Goal: Task Accomplishment & Management: Manage account settings

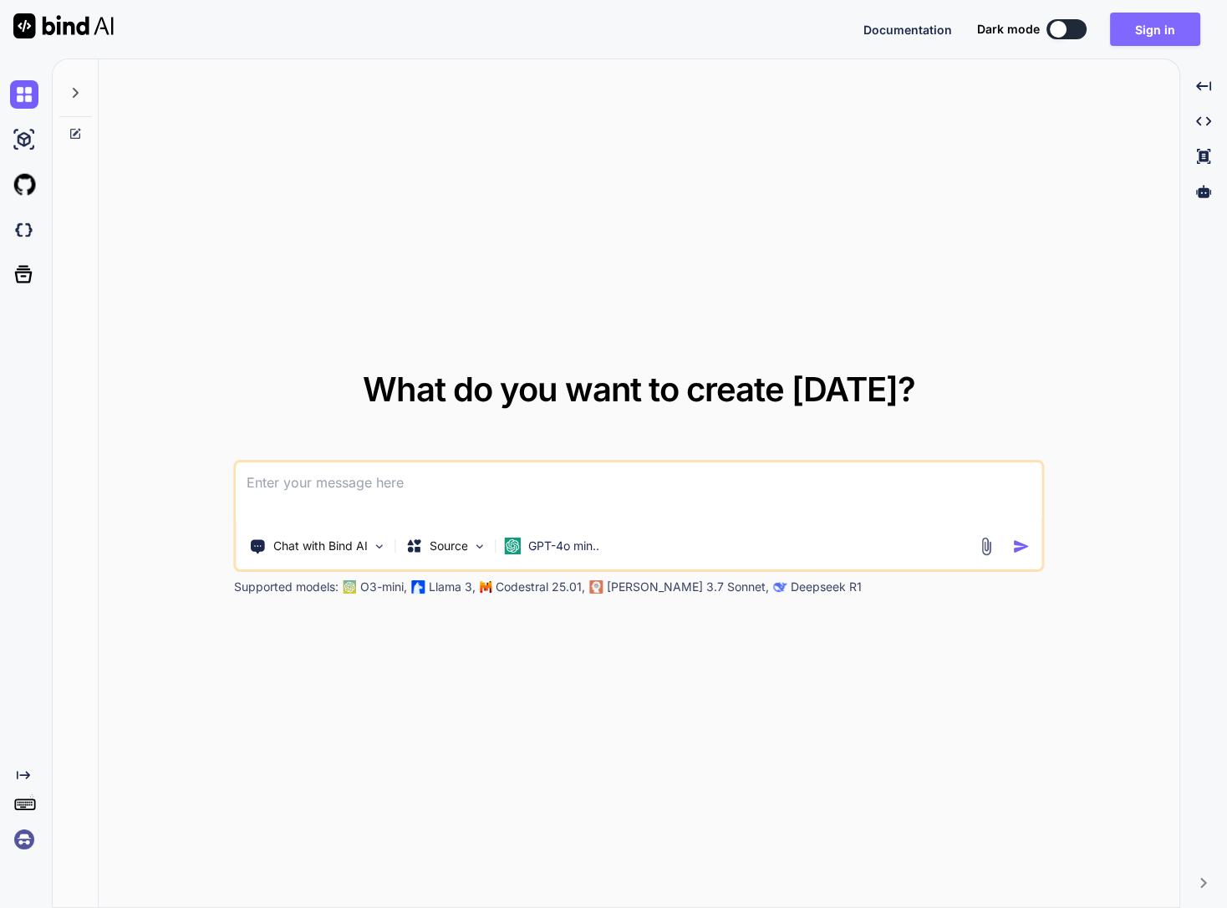
click at [1117, 23] on button "Sign in" at bounding box center [1155, 29] width 90 height 33
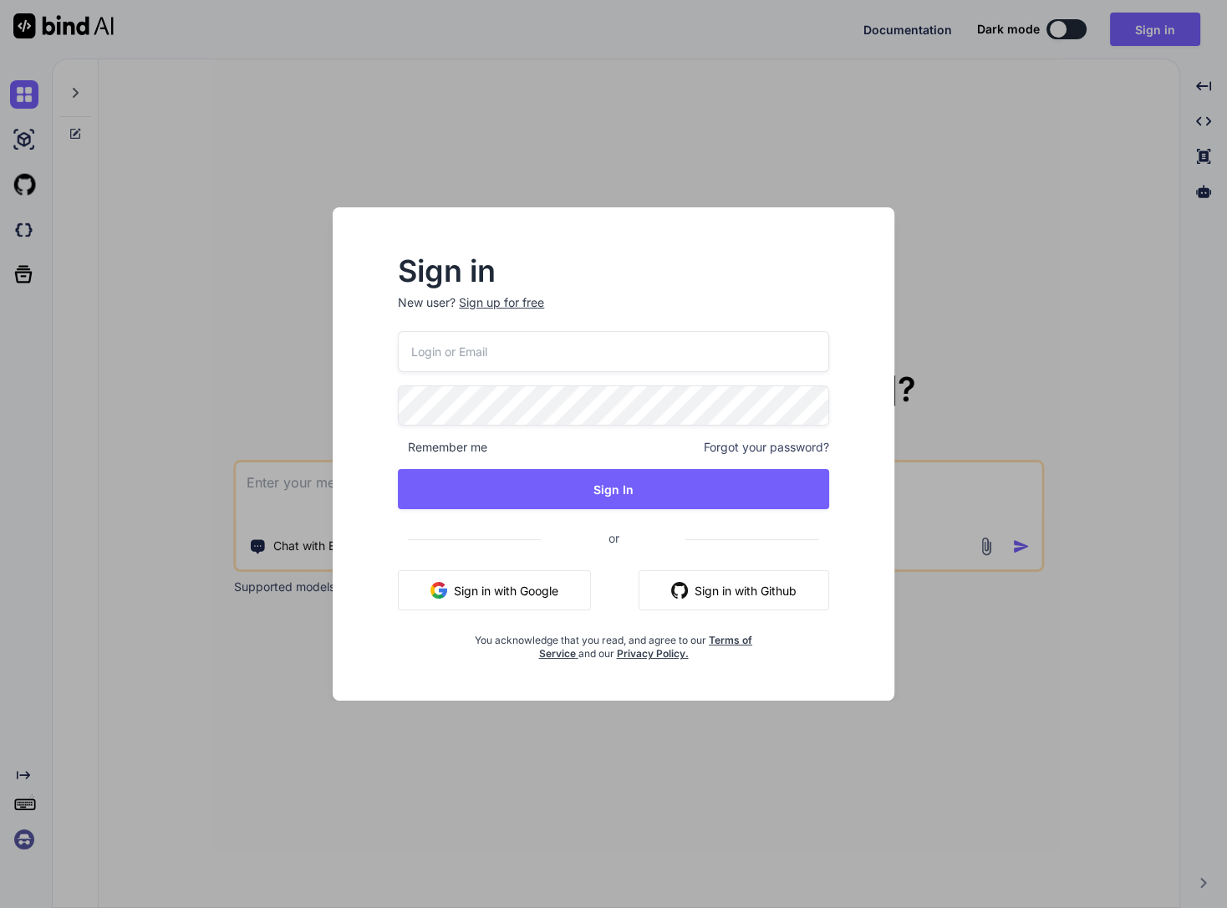
click at [539, 343] on input "email" at bounding box center [613, 351] width 431 height 41
type input "drew@grohaus.org"
click at [390, 449] on div "Sign in New user? Sign up for free drew@grohaus.org Remember me Forgot your pas…" at bounding box center [613, 459] width 485 height 404
click at [398, 446] on span "Remember me" at bounding box center [442, 447] width 89 height 17
click at [521, 440] on div "Remember me Forgot your password?" at bounding box center [613, 447] width 431 height 17
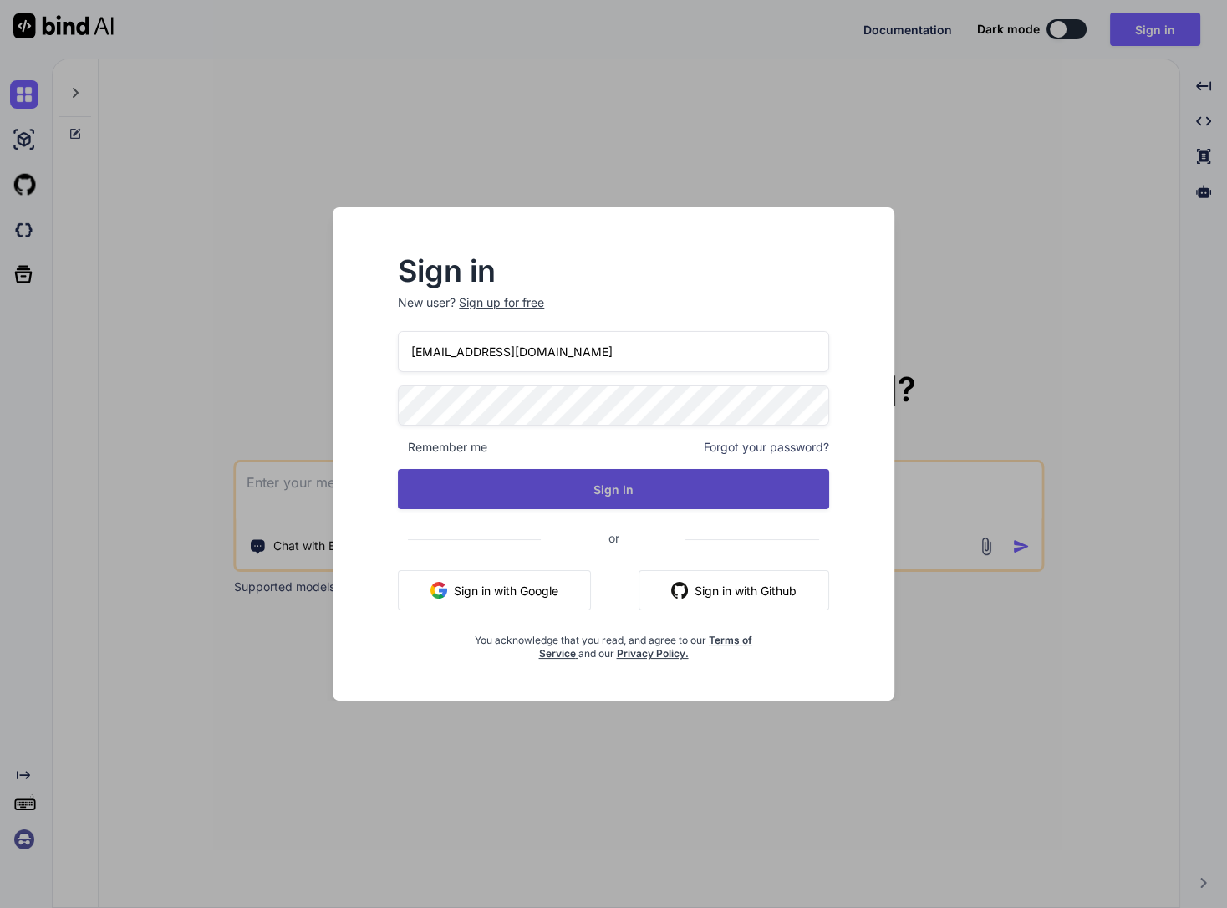
click at [537, 476] on button "Sign In" at bounding box center [613, 489] width 431 height 40
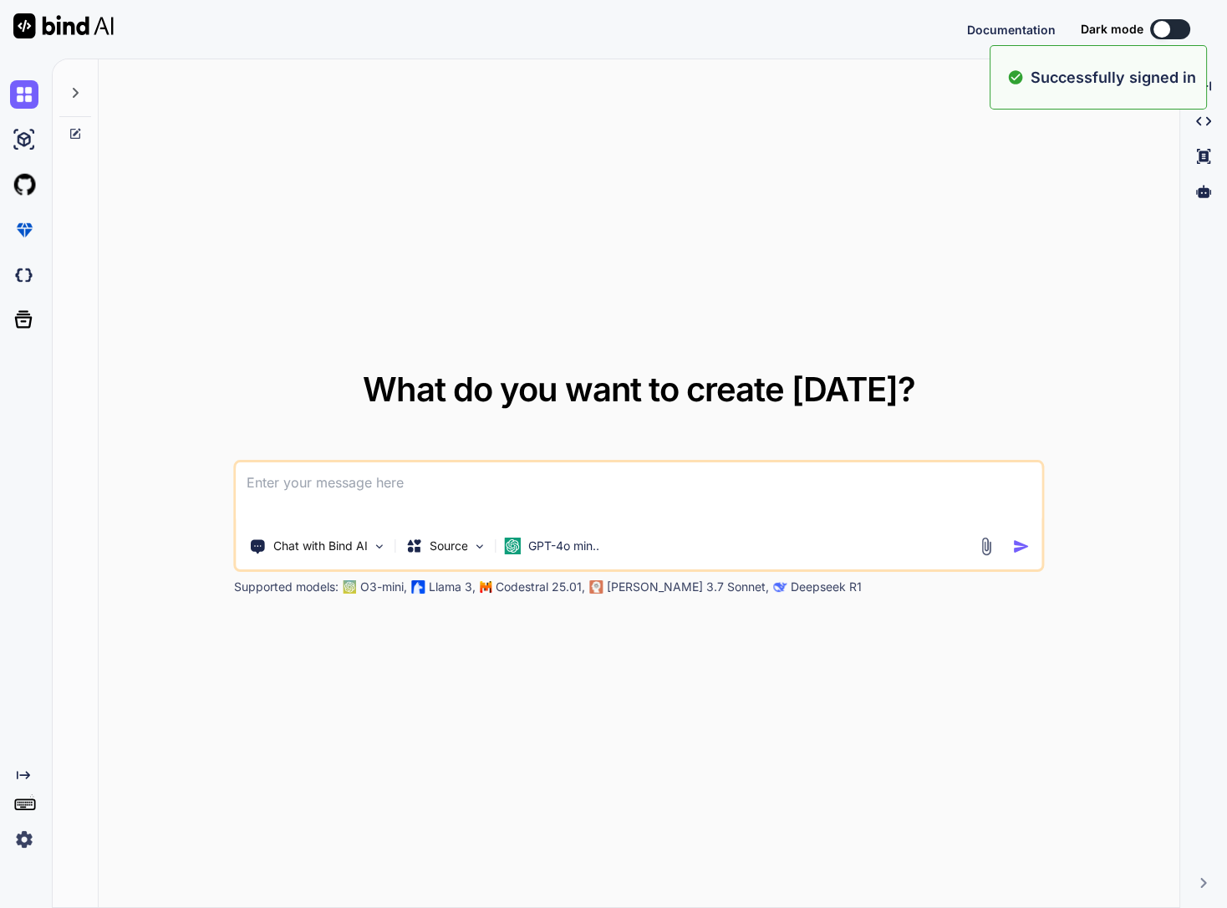
type textarea "x"
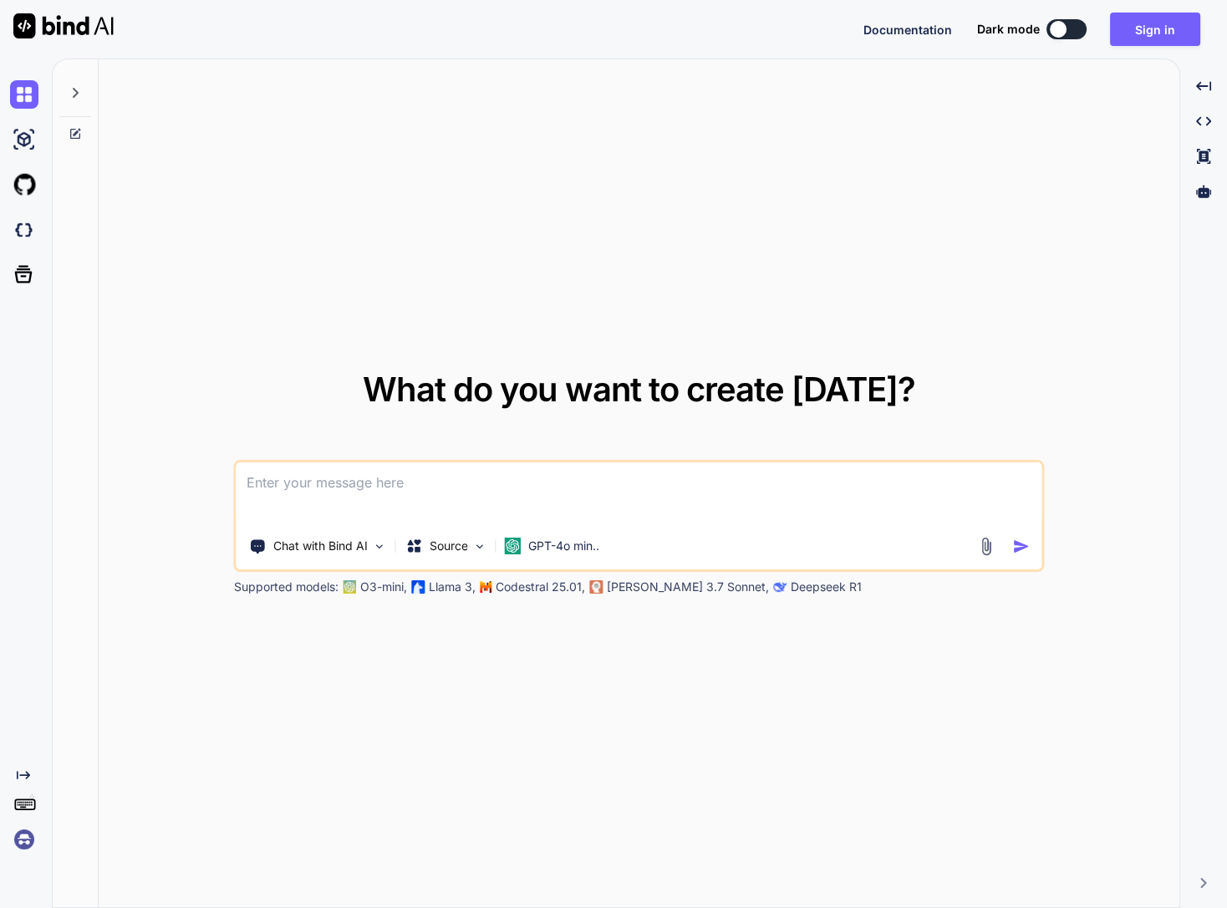
click at [521, 66] on div "What do you want to create today? Chat with Bind AI Source GPT-4o min.. Support…" at bounding box center [639, 483] width 1081 height 849
type textarea "x"
click at [1142, 8] on div "Documentation Dark mode Sign in Created with Pixso." at bounding box center [613, 29] width 1227 height 59
click at [1148, 32] on button "Sign in" at bounding box center [1155, 29] width 90 height 33
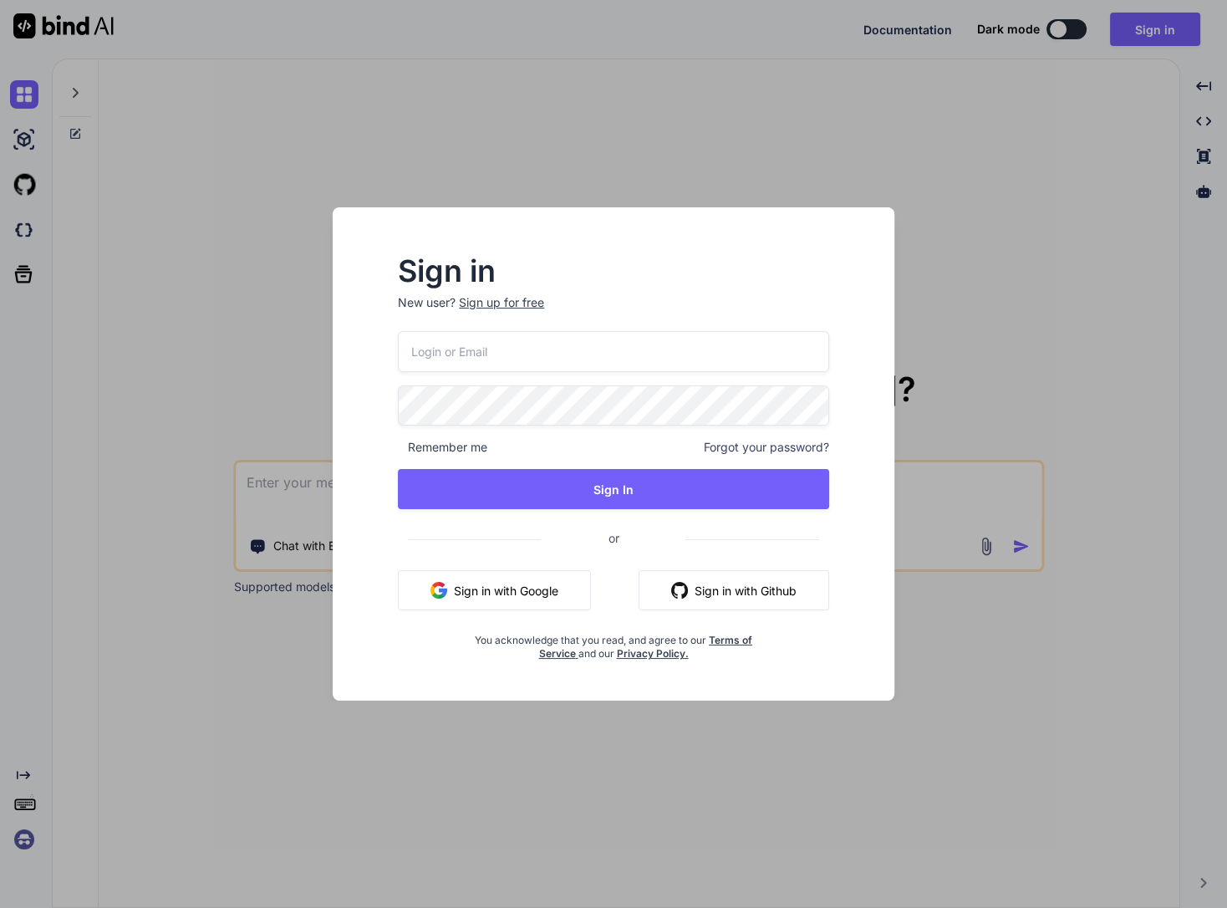
click at [532, 593] on button "Sign in with Google" at bounding box center [494, 590] width 193 height 40
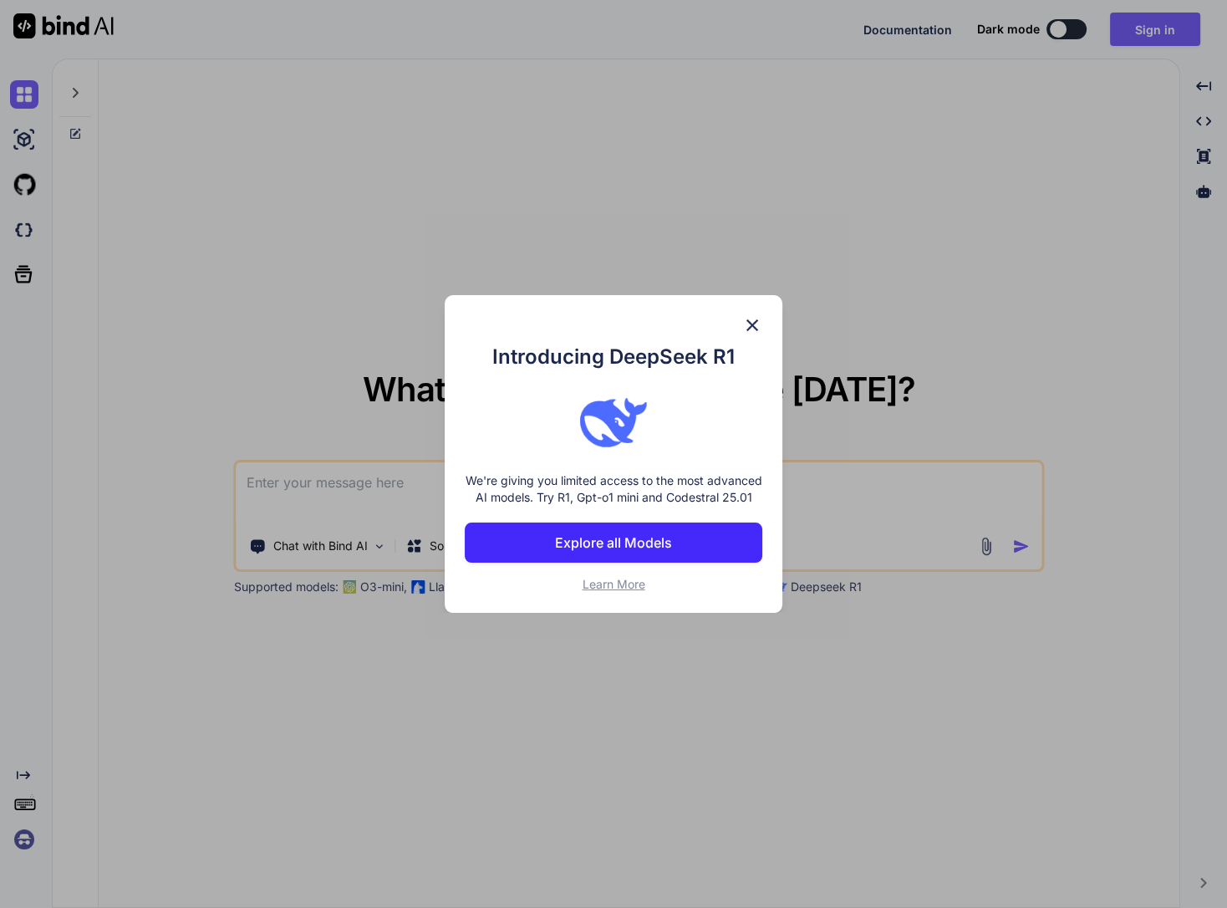
click at [753, 319] on img at bounding box center [752, 325] width 20 height 20
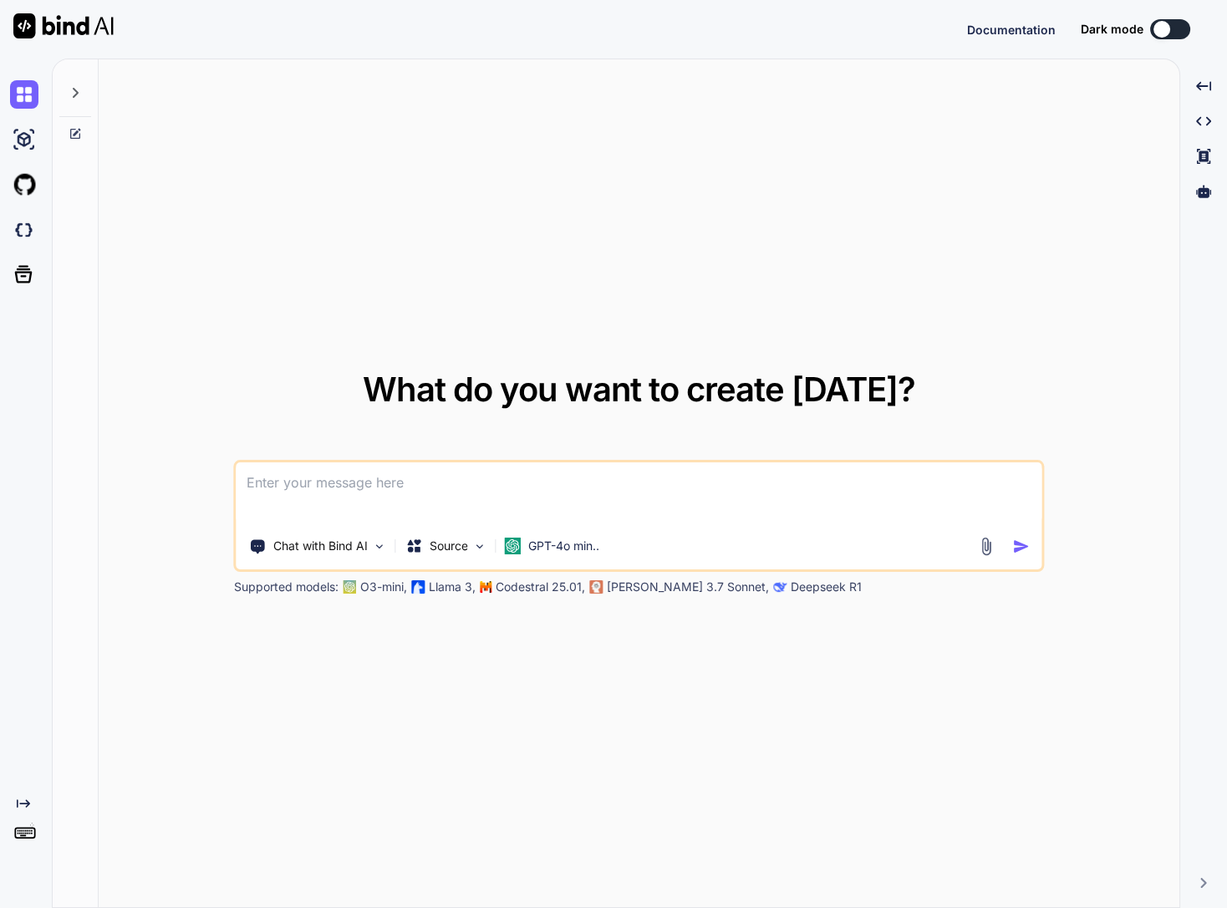
type textarea "x"
click at [18, 835] on img at bounding box center [24, 839] width 28 height 28
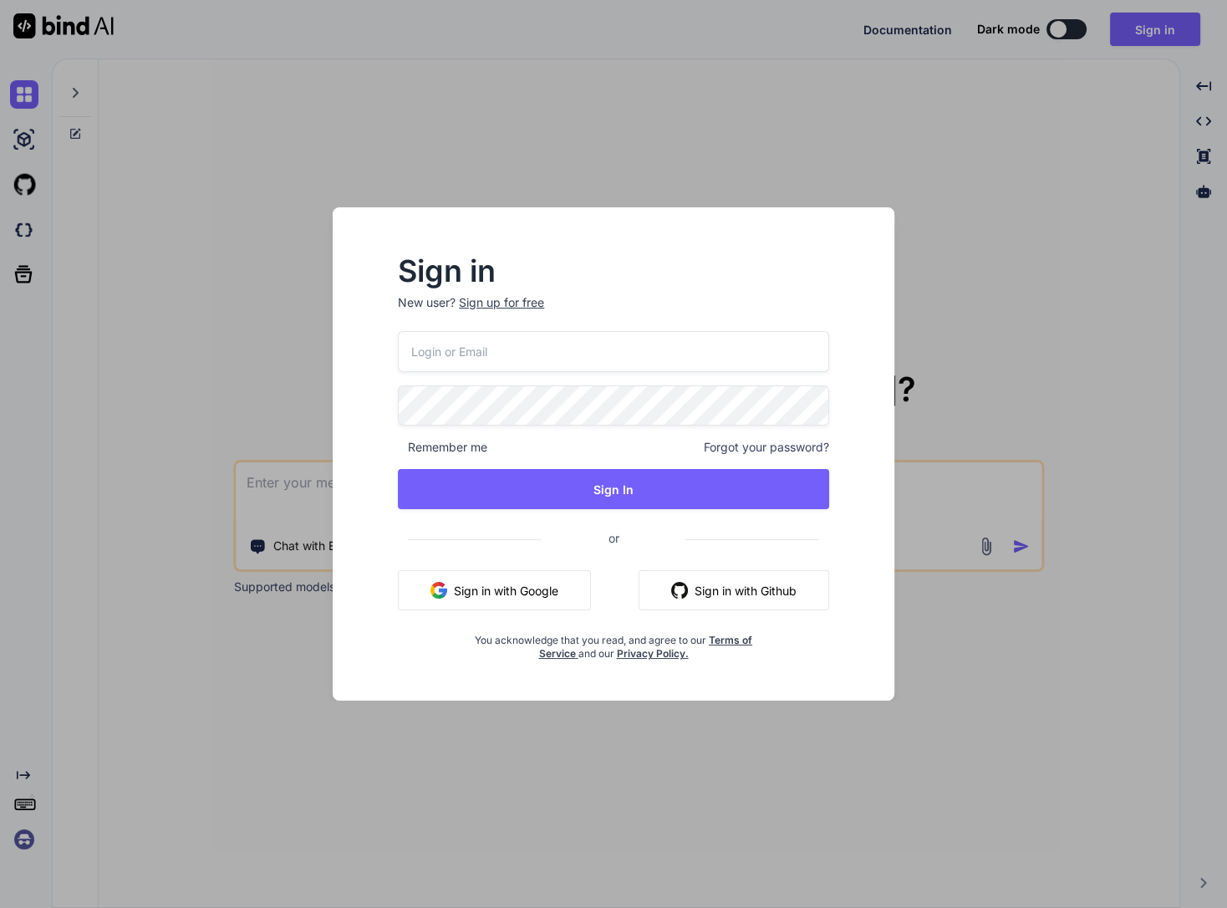
click at [494, 364] on input "email" at bounding box center [613, 351] width 431 height 41
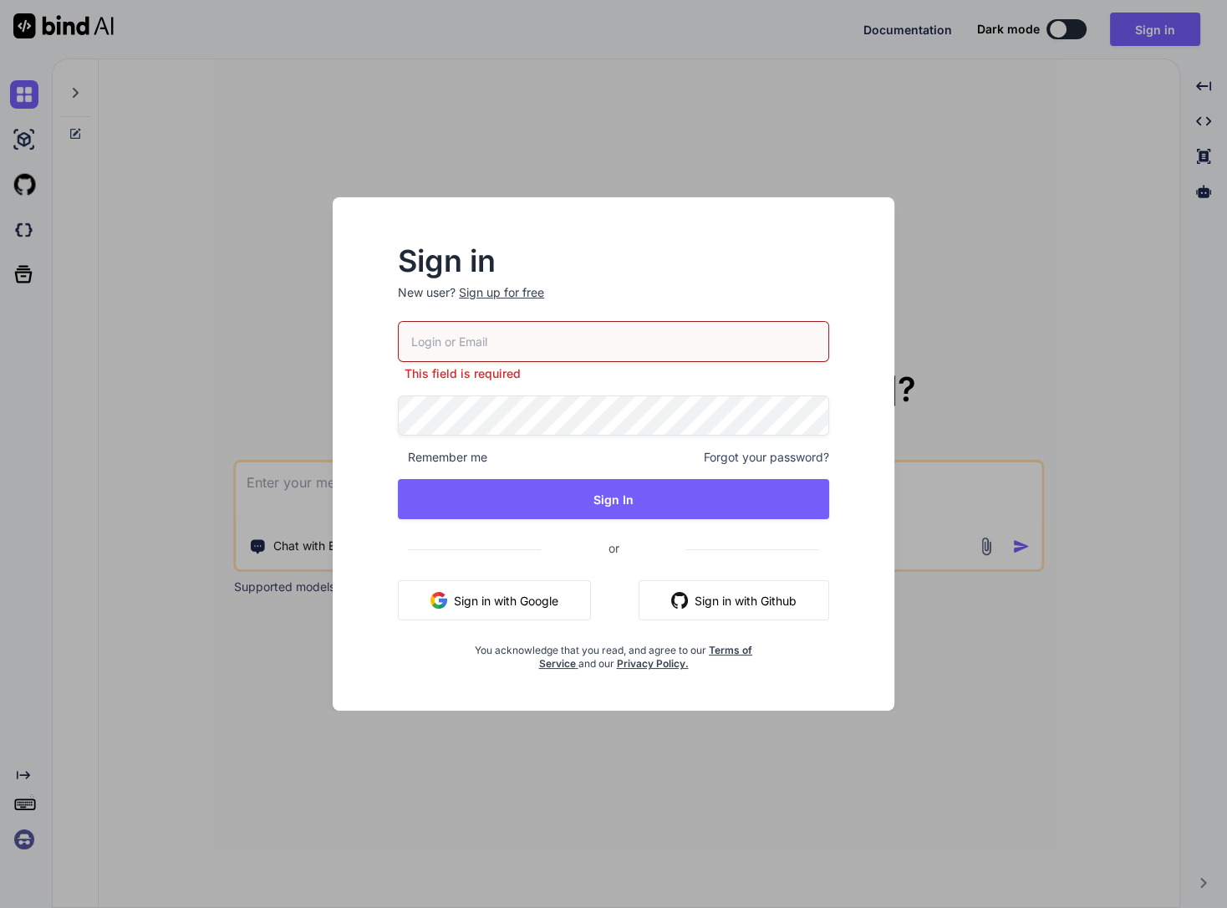
type input "drew@grohaus.org"
click at [537, 512] on div "drew@grohaus.org This field is required Remember me Forgot your password? Sign …" at bounding box center [613, 496] width 431 height 350
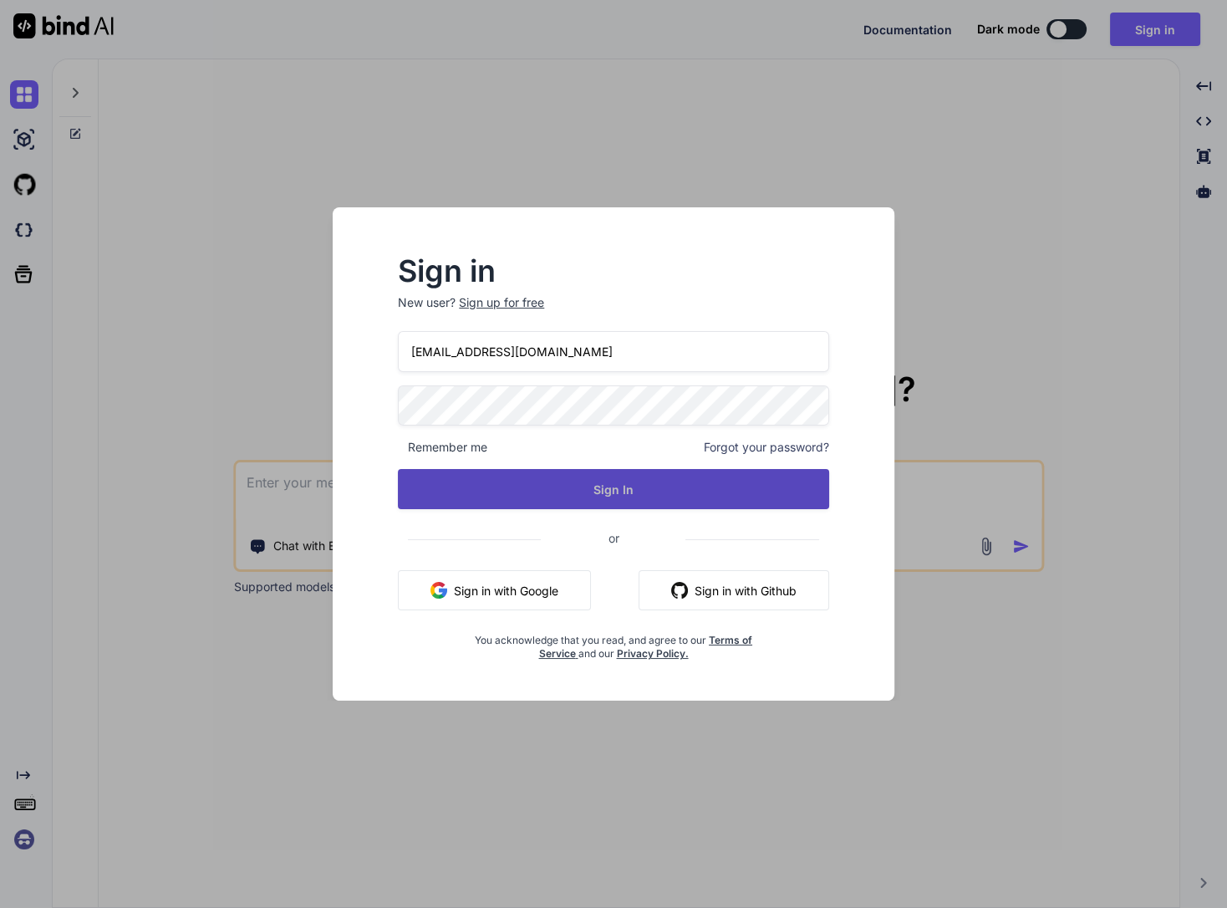
click at [536, 500] on button "Sign In" at bounding box center [613, 489] width 431 height 40
click at [578, 488] on button "Sign In" at bounding box center [613, 489] width 431 height 40
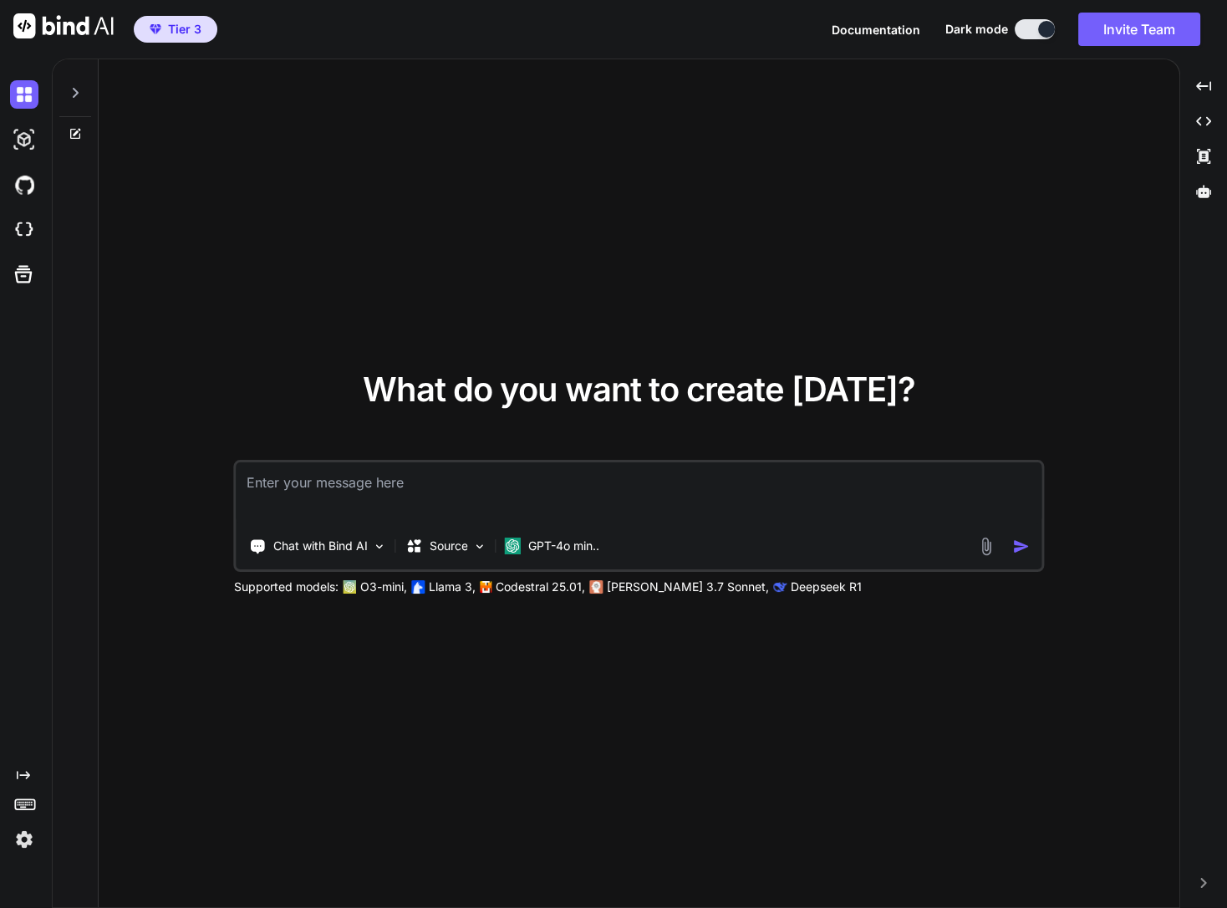
type textarea "x"
